Goal: Task Accomplishment & Management: Complete application form

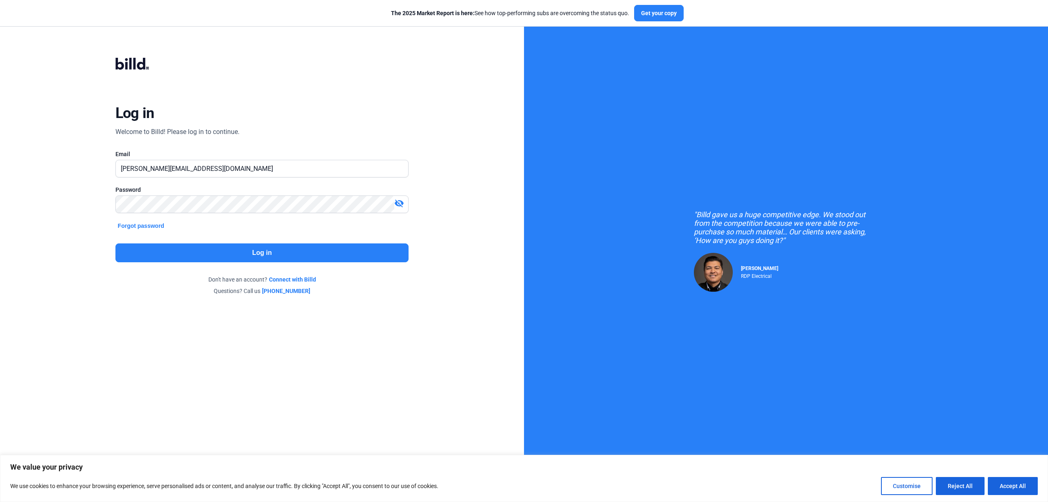
click at [205, 243] on button "Log in" at bounding box center [262, 252] width 294 height 19
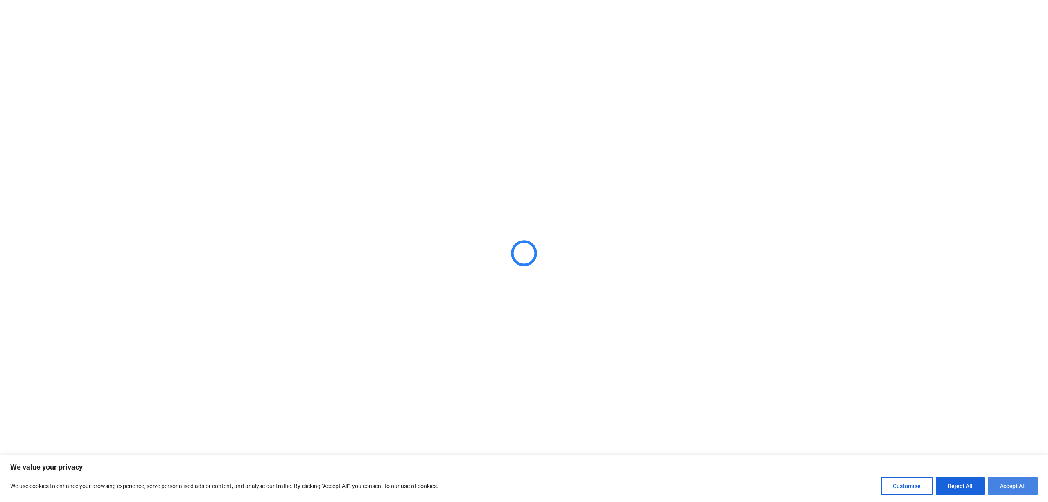
click at [1021, 482] on button "Accept All" at bounding box center [1013, 486] width 50 height 18
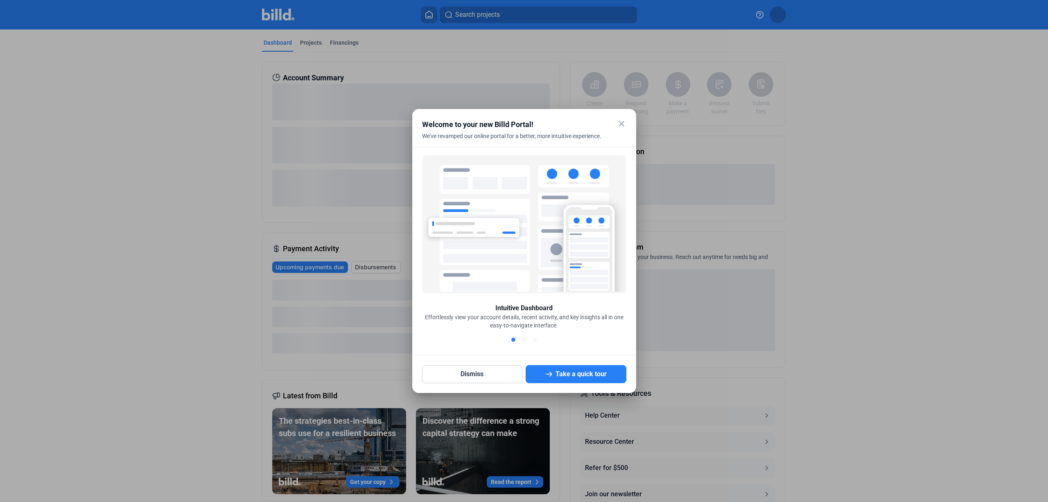
checkbox input "true"
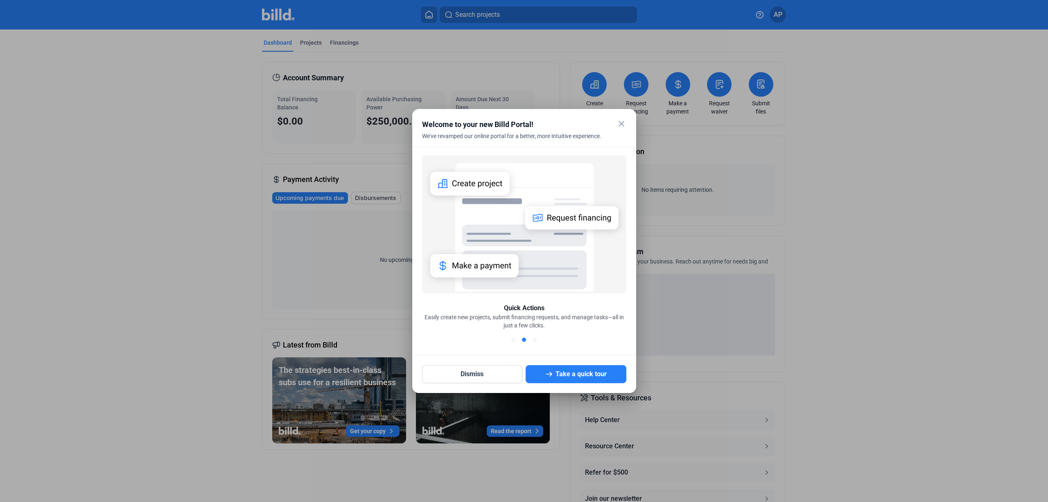
click at [622, 127] on mat-icon "close" at bounding box center [622, 124] width 10 height 10
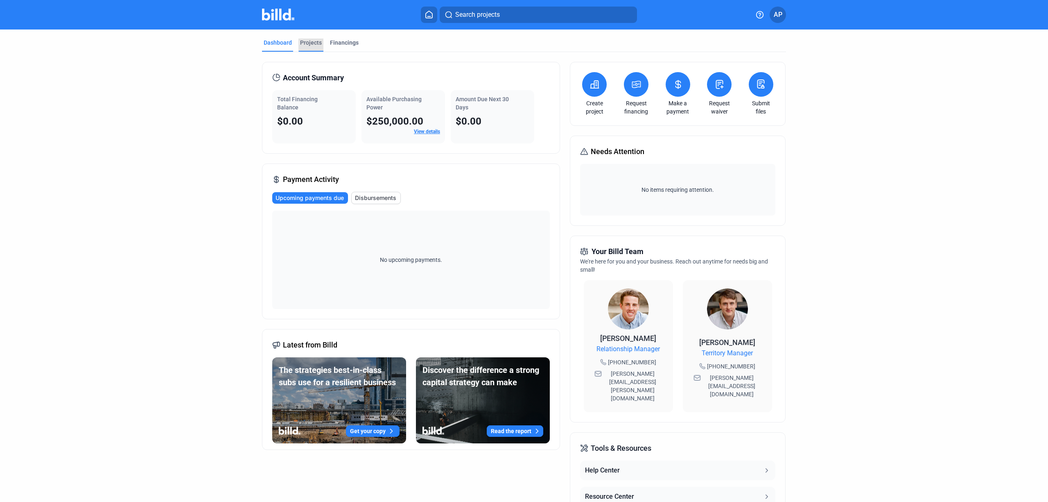
click at [313, 41] on div "Projects" at bounding box center [311, 42] width 22 height 8
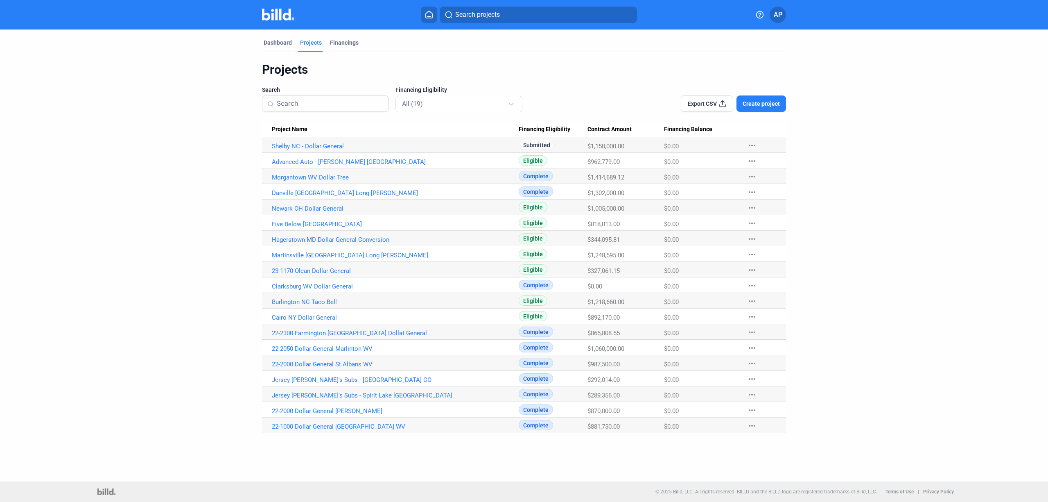
click at [315, 146] on link "Shelby NC - Dollar General" at bounding box center [395, 146] width 247 height 7
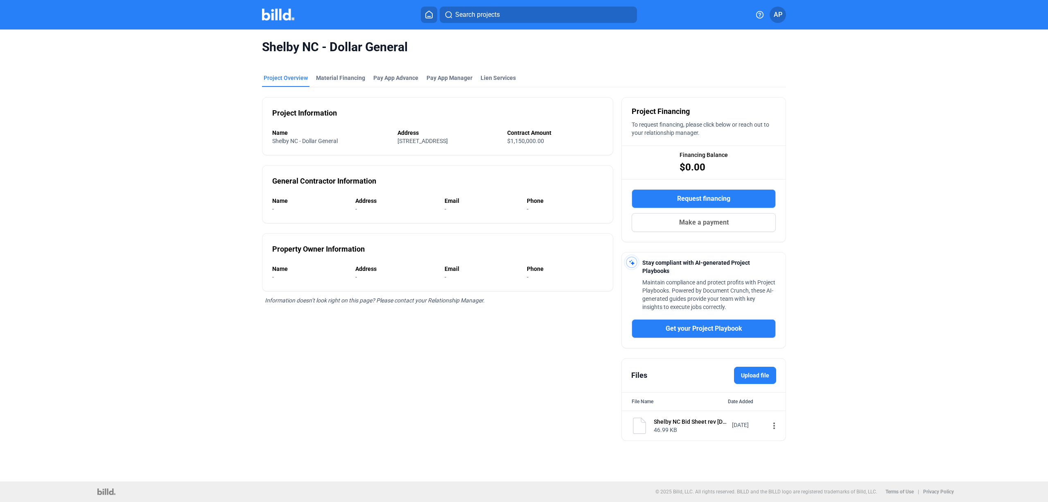
click at [294, 74] on div "Project Overview" at bounding box center [286, 78] width 44 height 8
click at [299, 52] on span "Shelby NC - Dollar General" at bounding box center [524, 47] width 524 height 16
click at [280, 12] on img at bounding box center [278, 15] width 32 height 12
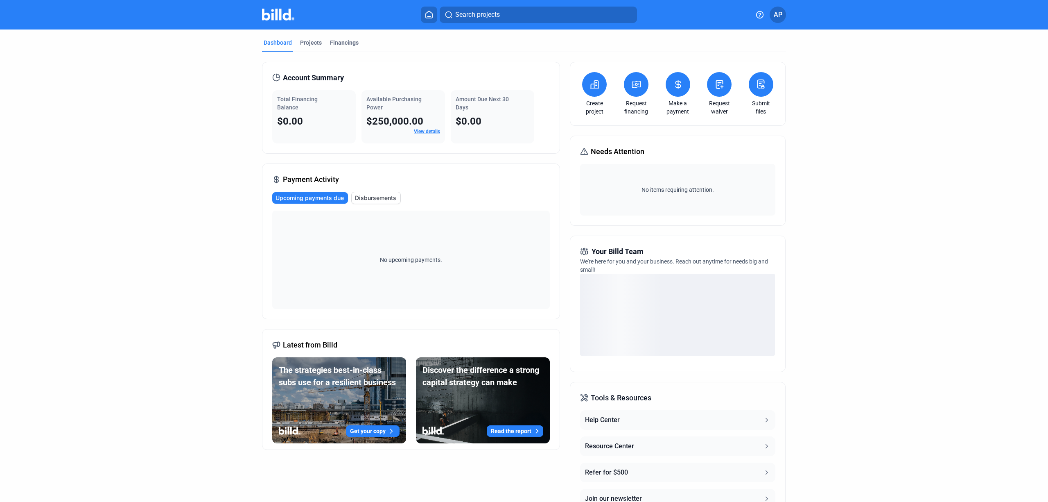
click at [590, 89] on icon at bounding box center [595, 84] width 10 height 10
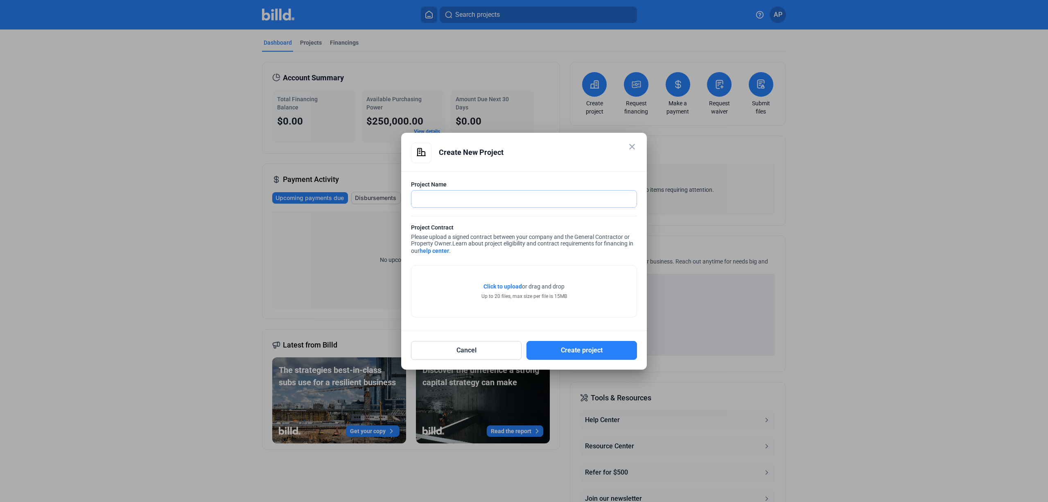
click at [509, 194] on input "text" at bounding box center [524, 198] width 225 height 17
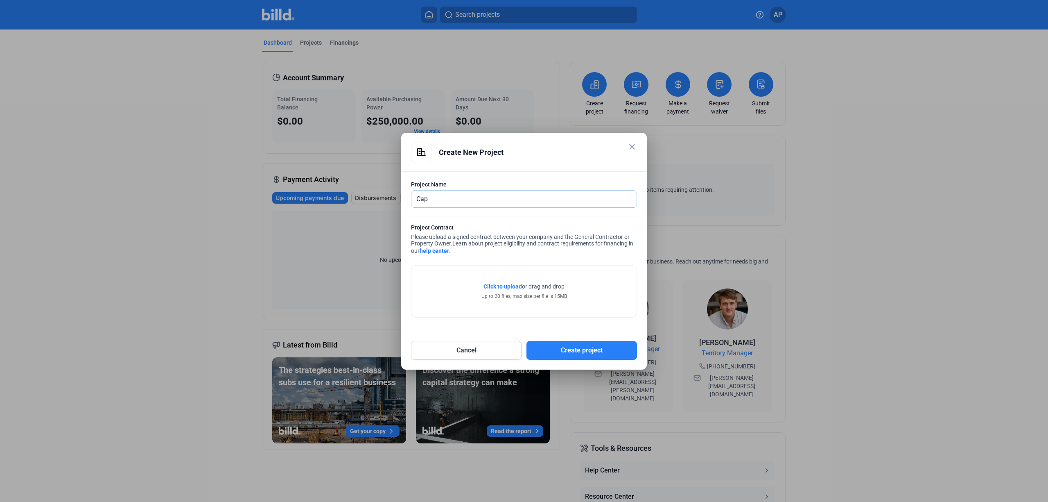
type input "Cape [PERSON_NAME] VA Dollar Tree"
click at [495, 285] on span "Click to upload" at bounding box center [503, 286] width 38 height 7
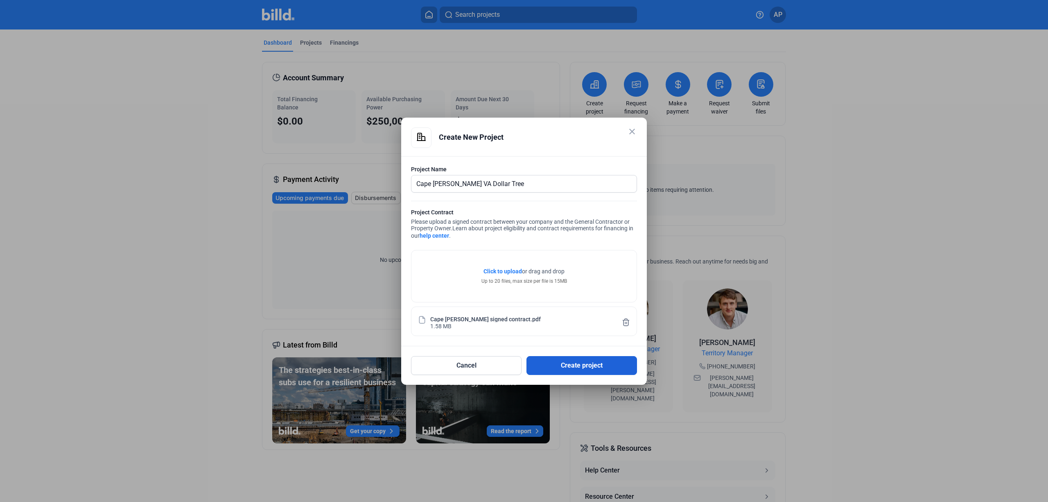
click at [576, 364] on button "Create project" at bounding box center [582, 365] width 111 height 19
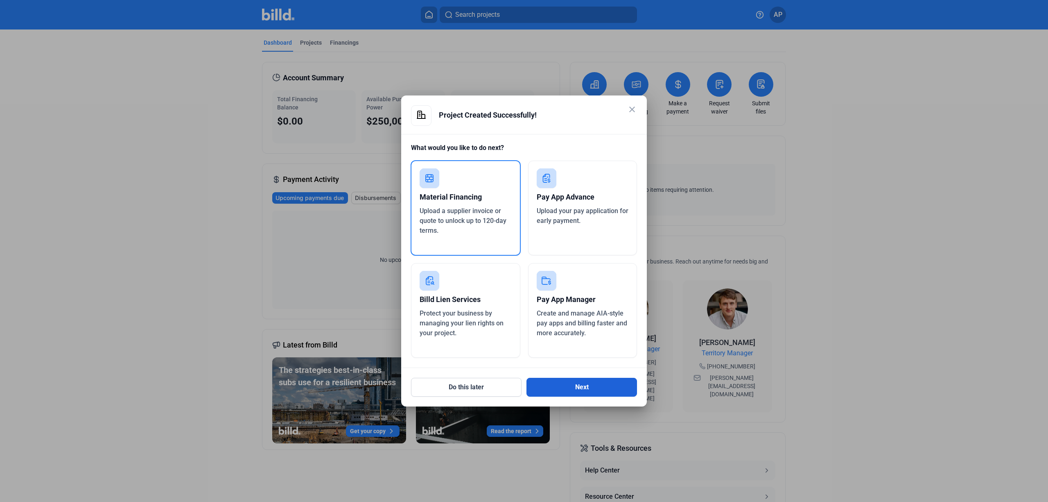
click at [580, 387] on button "Next" at bounding box center [582, 387] width 111 height 19
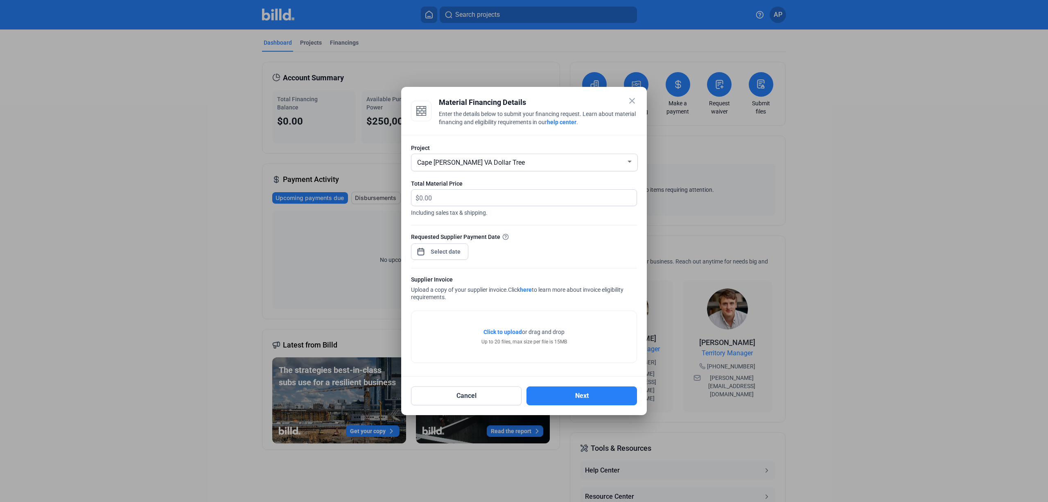
click at [438, 186] on div "Total Material Price" at bounding box center [524, 183] width 226 height 8
click at [433, 196] on input "text" at bounding box center [523, 198] width 208 height 16
click at [580, 228] on form "Project Cape [PERSON_NAME] VA Dollar Tree Total Material Price $ Including sale…" at bounding box center [524, 255] width 226 height 222
click at [490, 401] on button "Cancel" at bounding box center [466, 395] width 111 height 19
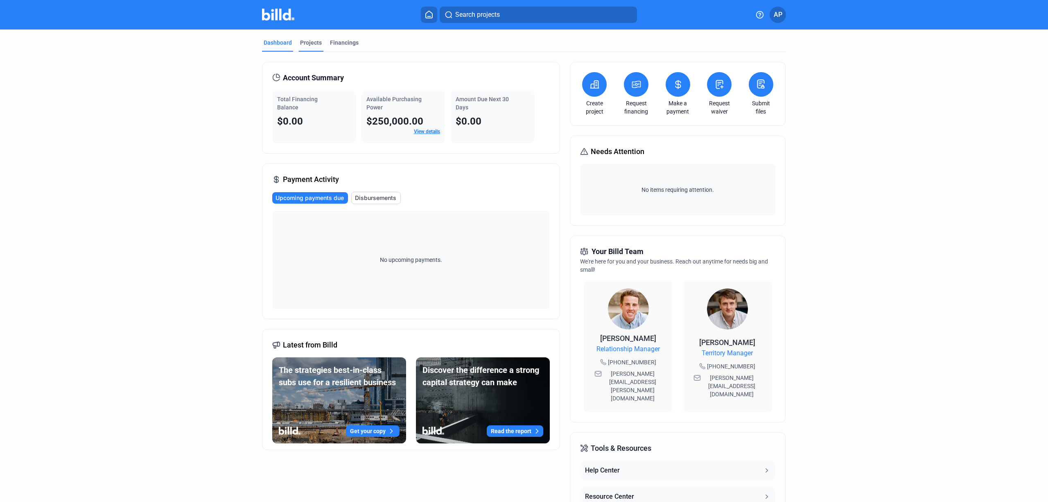
click at [300, 42] on div "Projects" at bounding box center [311, 42] width 22 height 8
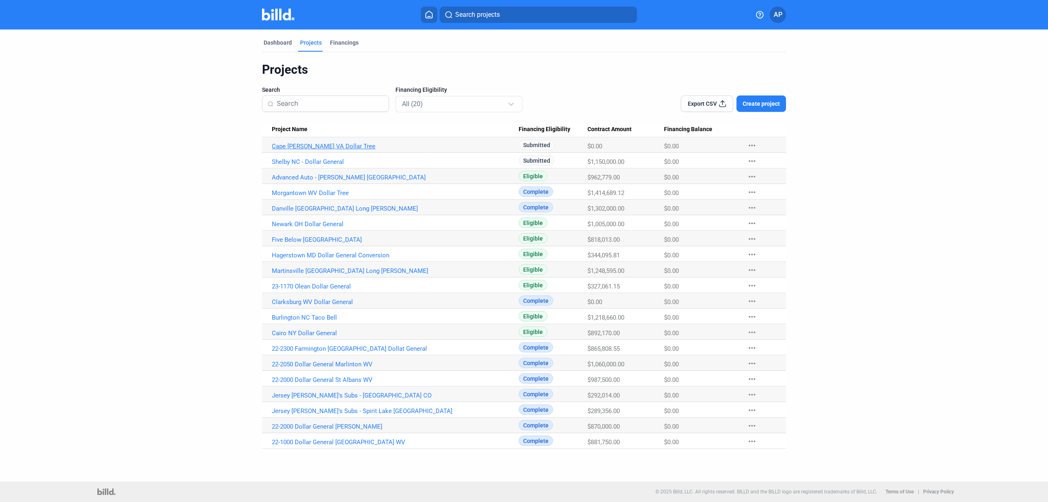
click at [317, 145] on link "Cape [PERSON_NAME] VA Dollar Tree" at bounding box center [395, 146] width 247 height 7
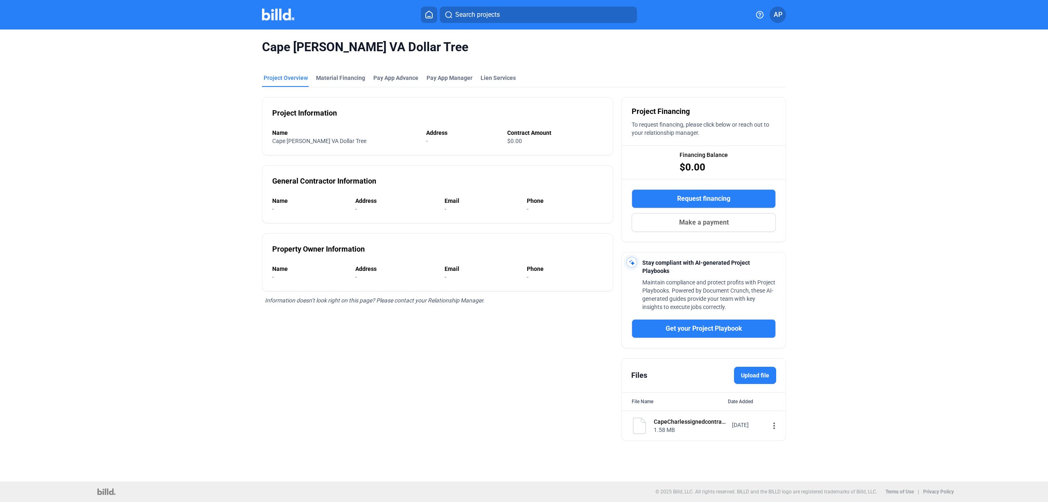
click at [704, 169] on span "$0.00" at bounding box center [693, 167] width 26 height 13
click at [380, 133] on div "Name" at bounding box center [345, 133] width 146 height 8
click at [379, 141] on div "Cape [PERSON_NAME] VA Dollar Tree" at bounding box center [337, 141] width 131 height 8
click at [367, 262] on div "Property Owner Information Name - Address - Email - Phone -" at bounding box center [437, 262] width 351 height 58
click at [387, 297] on span "Information doesn’t look right on this page? Please contact your Relationship M…" at bounding box center [375, 300] width 220 height 7
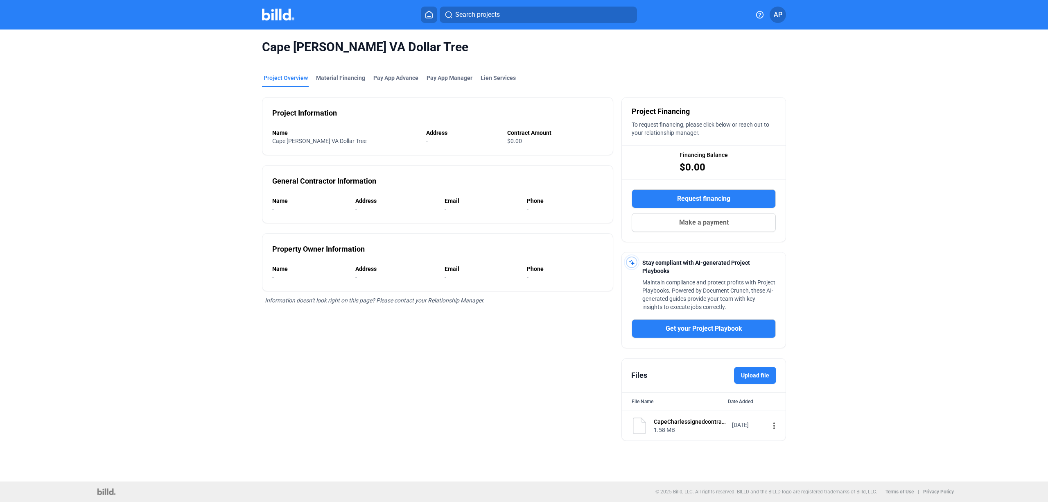
click at [448, 318] on div "Project Information Name Cape [PERSON_NAME] VA Dollar Tree Address - Contract A…" at bounding box center [437, 263] width 351 height 353
drag, startPoint x: 514, startPoint y: 266, endPoint x: 514, endPoint y: 253, distance: 13.1
click at [514, 264] on div "Property Owner Information Name - Address - Email - Phone -" at bounding box center [437, 262] width 351 height 58
click at [503, 190] on div "General Contractor Information Name - Address - Email - Phone -" at bounding box center [437, 194] width 351 height 58
click at [495, 153] on div "Project Information Name Cape [PERSON_NAME] VA Dollar Tree Address - Contract A…" at bounding box center [437, 126] width 351 height 58
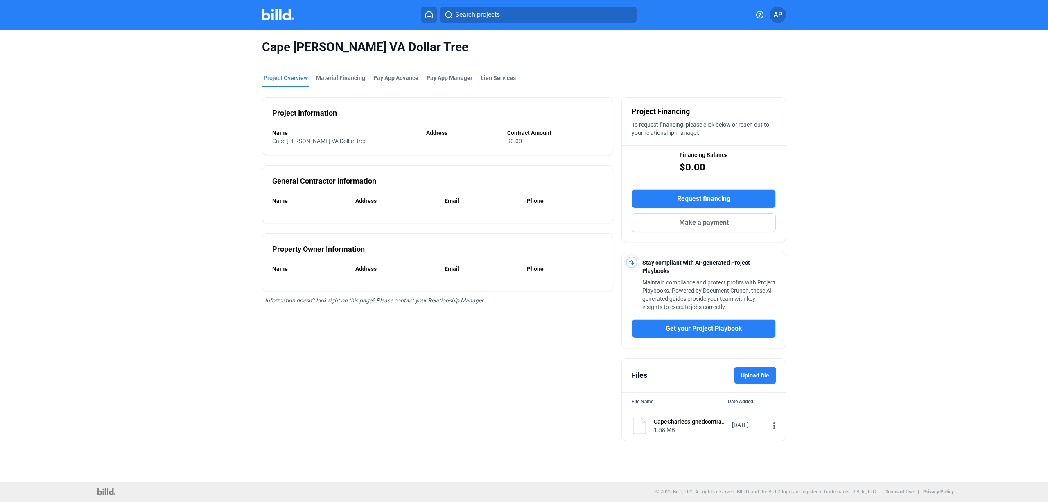
click at [281, 76] on div "Project Overview" at bounding box center [286, 78] width 44 height 8
click at [281, 18] on img at bounding box center [278, 15] width 32 height 12
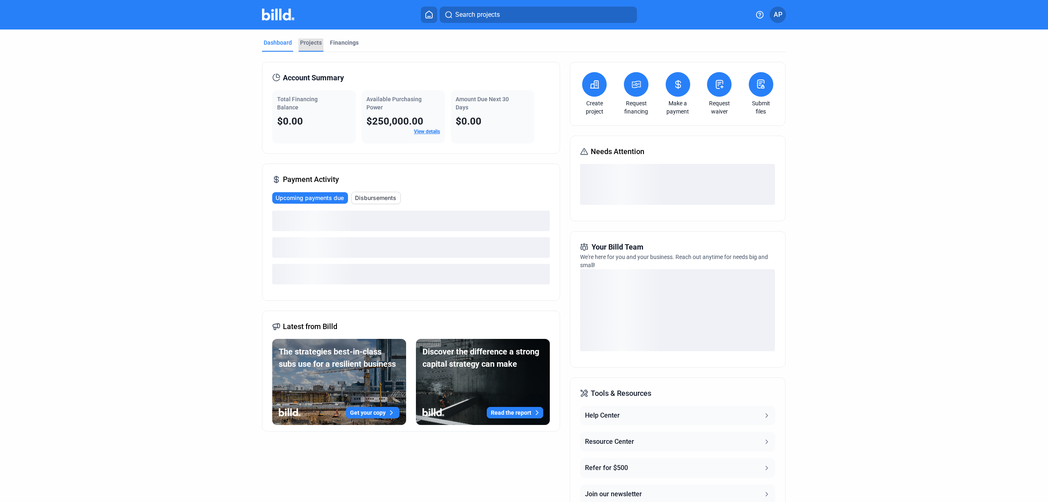
click at [310, 44] on div "Projects" at bounding box center [311, 42] width 22 height 8
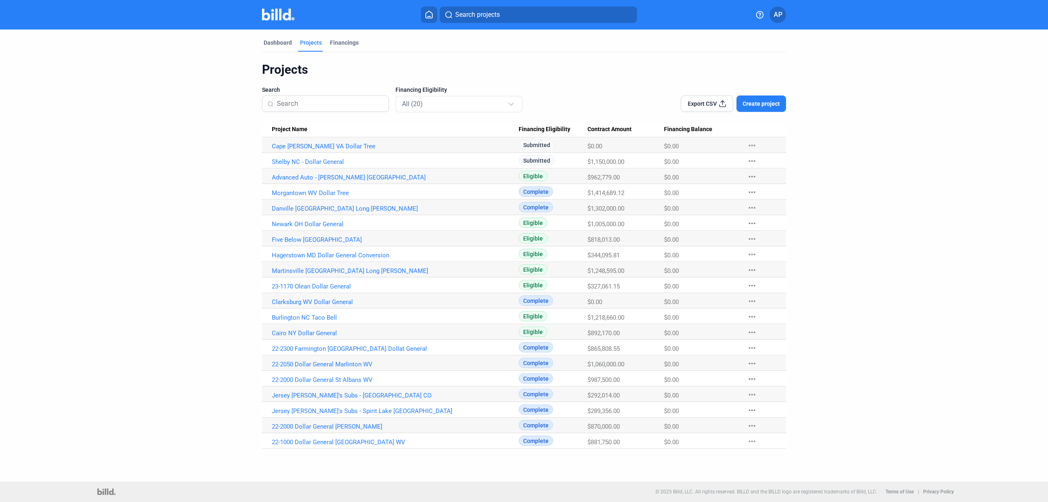
click at [752, 104] on span "Create project" at bounding box center [761, 104] width 37 height 8
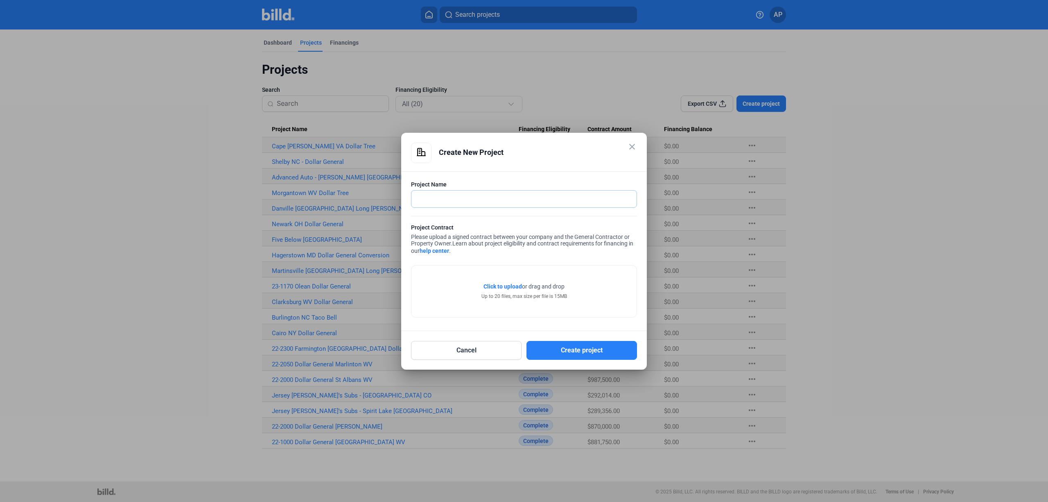
click at [471, 191] on input "text" at bounding box center [524, 198] width 225 height 17
type input "Norge VA Dollar Tree"
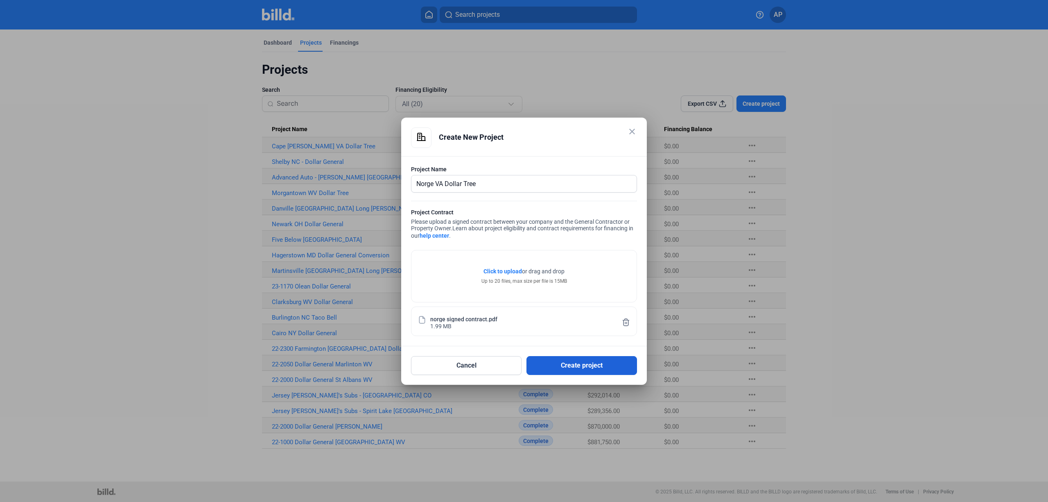
click at [571, 366] on button "Create project" at bounding box center [582, 365] width 111 height 19
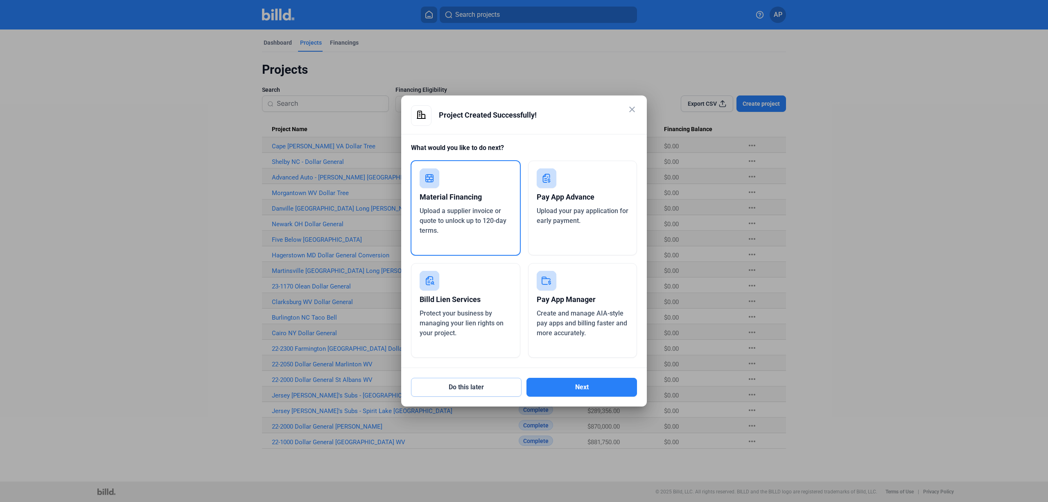
click at [476, 387] on button "Do this later" at bounding box center [466, 387] width 111 height 19
